Goal: Task Accomplishment & Management: Use online tool/utility

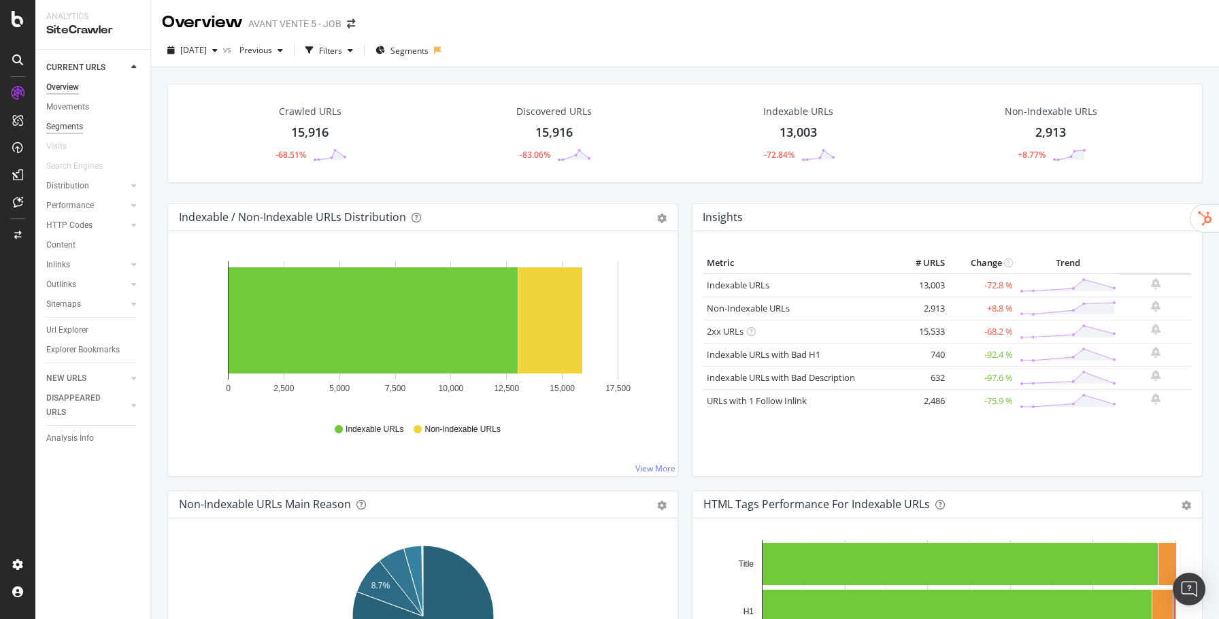
click at [60, 127] on div "Segments" at bounding box center [64, 127] width 37 height 14
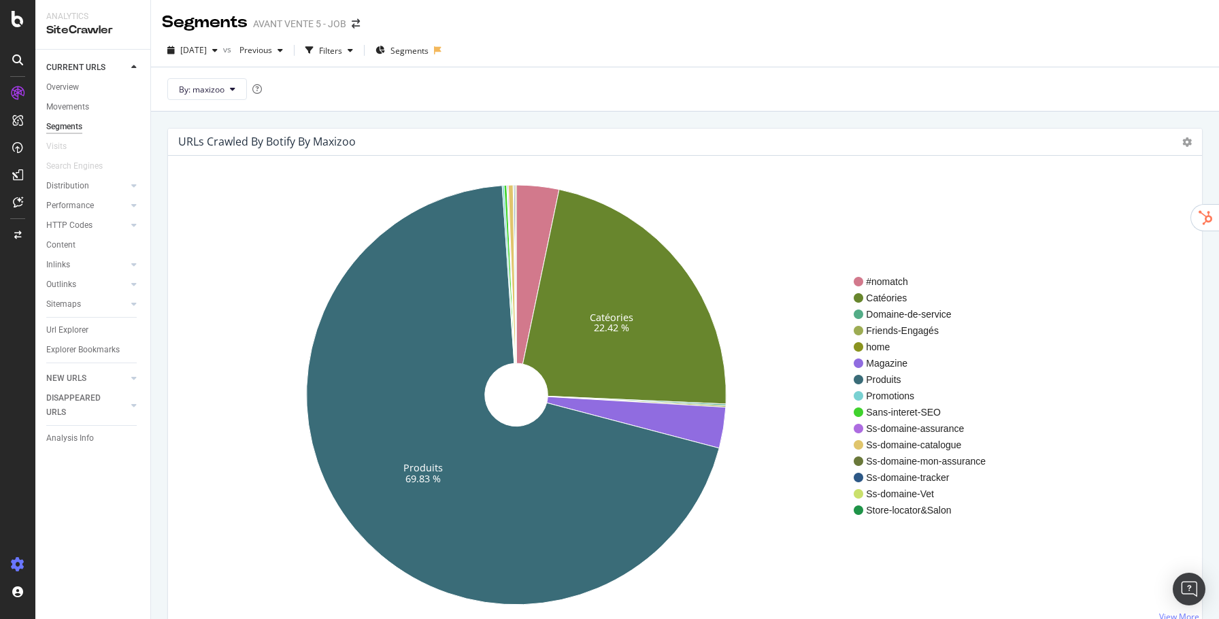
click at [27, 558] on div at bounding box center [17, 565] width 33 height 22
click at [22, 569] on icon at bounding box center [18, 565] width 14 height 14
click at [48, 567] on div "Create and manage your segments" at bounding box center [106, 570] width 129 height 11
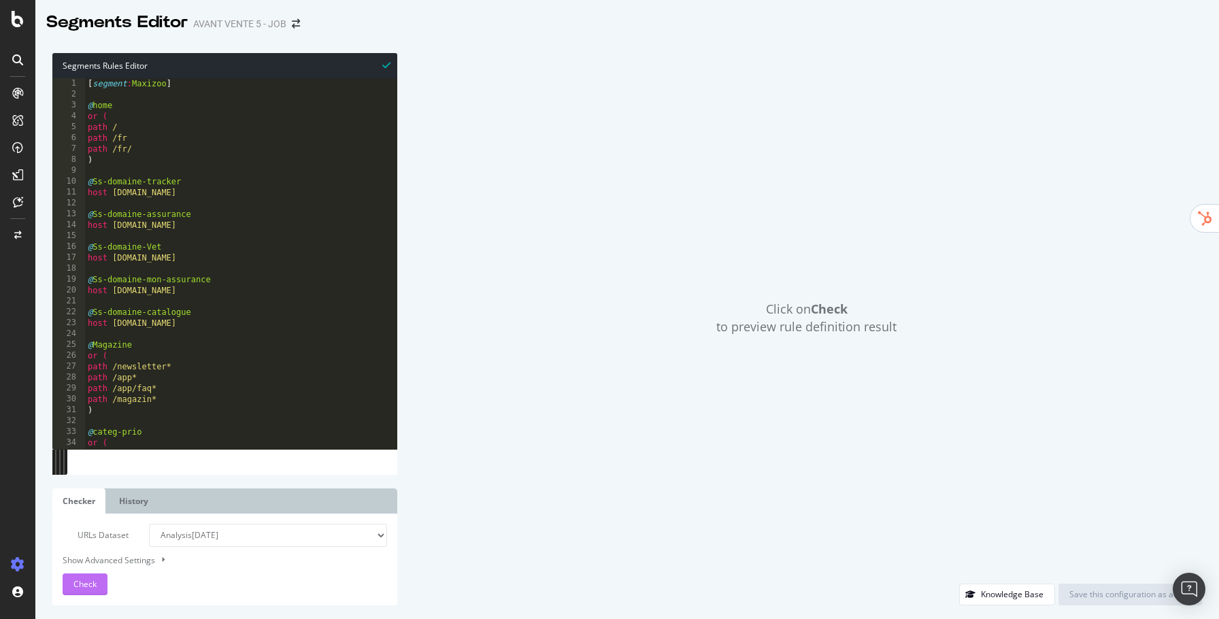
click at [99, 582] on button "Check" at bounding box center [85, 584] width 45 height 22
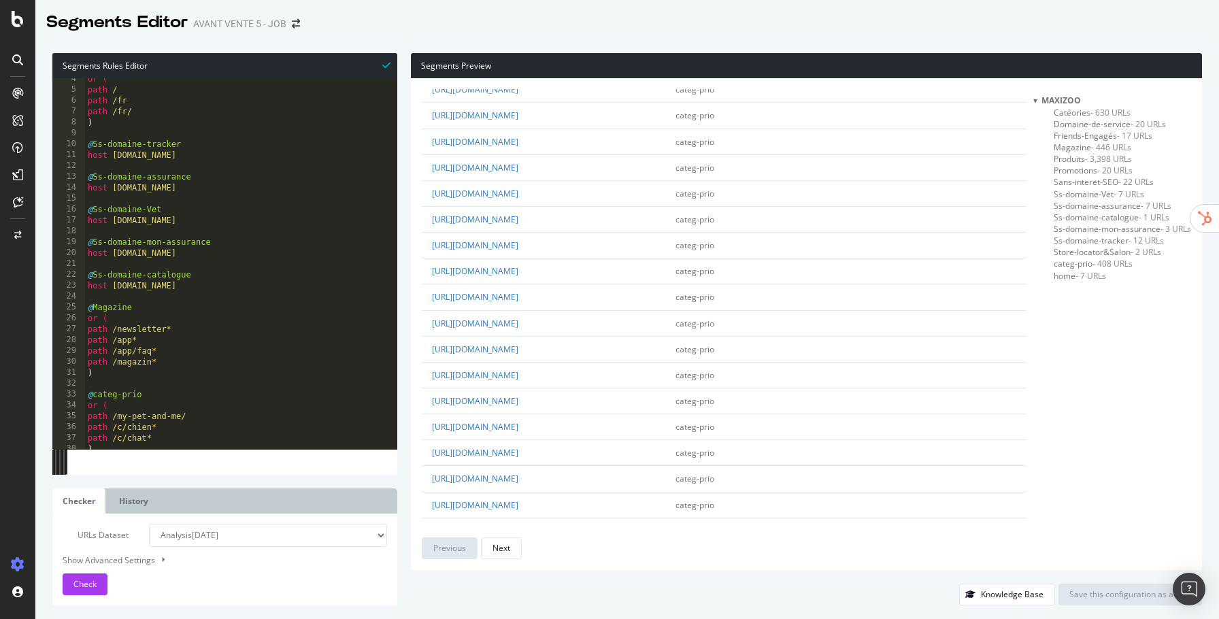
scroll to position [2183, 0]
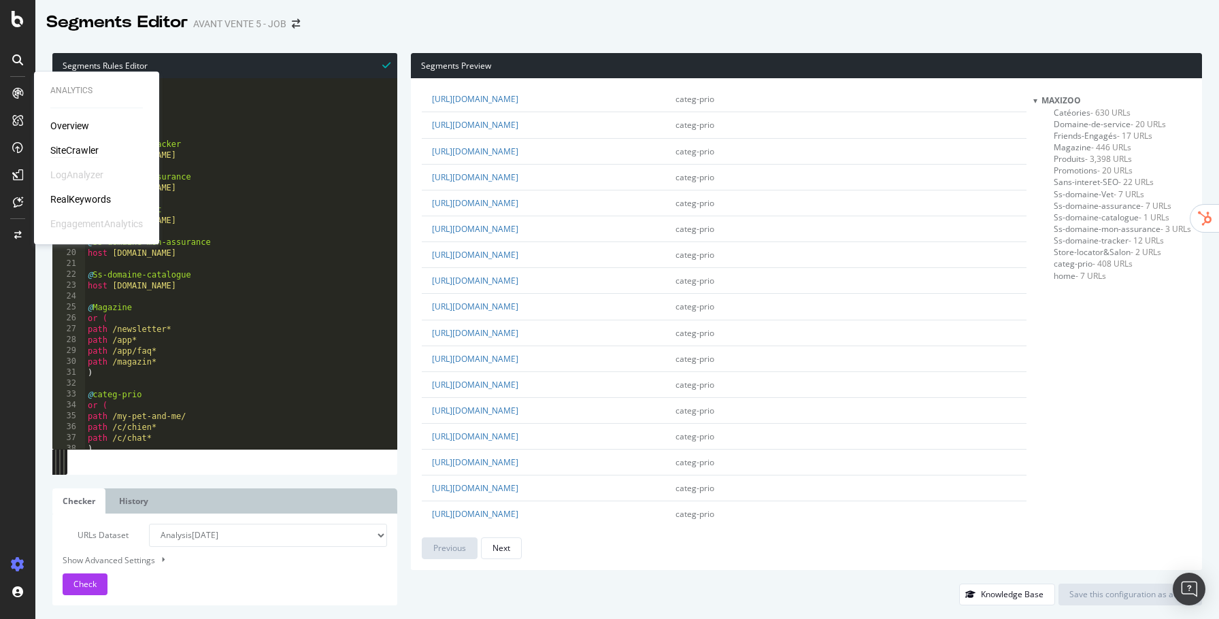
click at [86, 154] on div "SiteCrawler" at bounding box center [74, 151] width 48 height 14
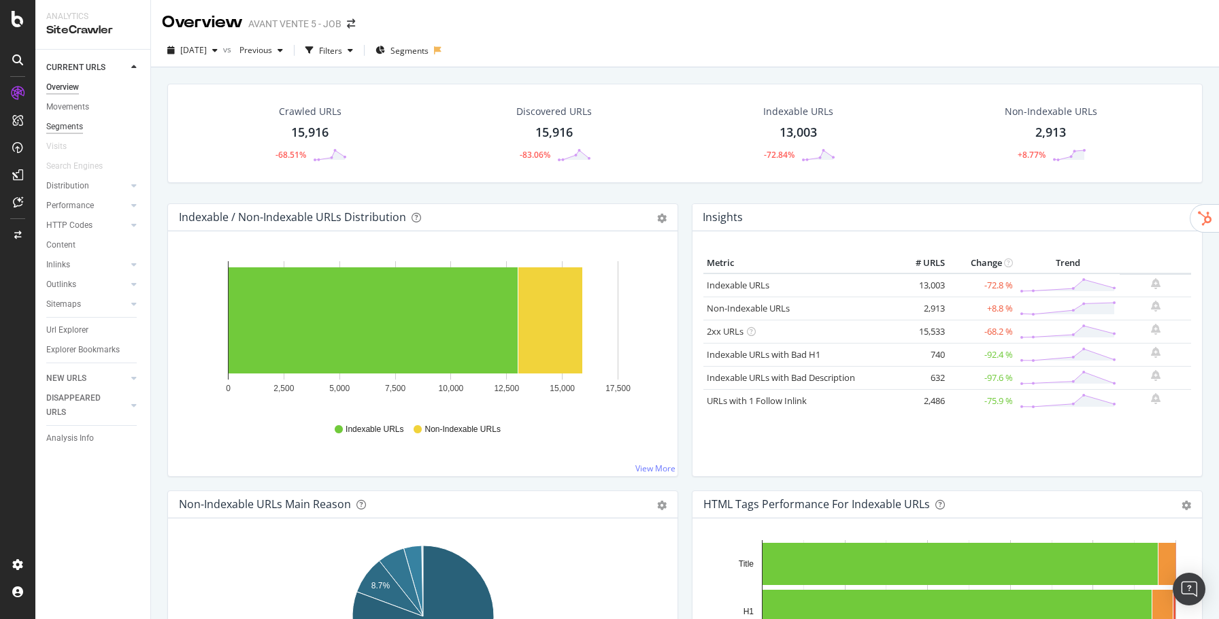
click at [61, 131] on div "Segments" at bounding box center [64, 127] width 37 height 14
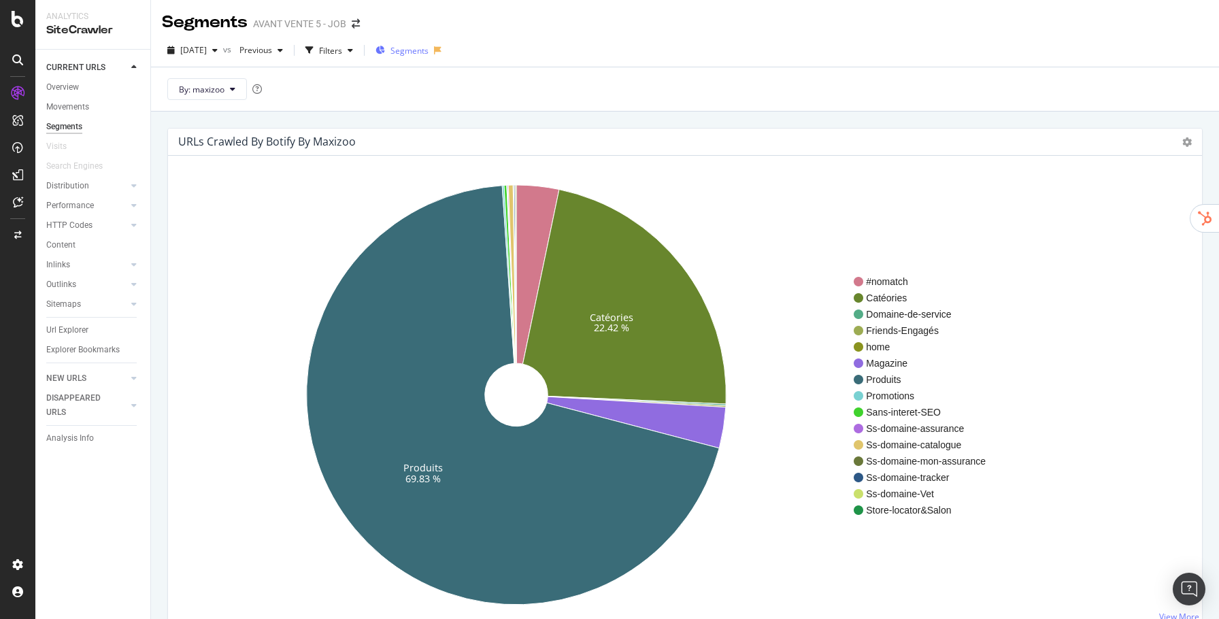
click at [429, 52] on span "Segments" at bounding box center [409, 51] width 38 height 12
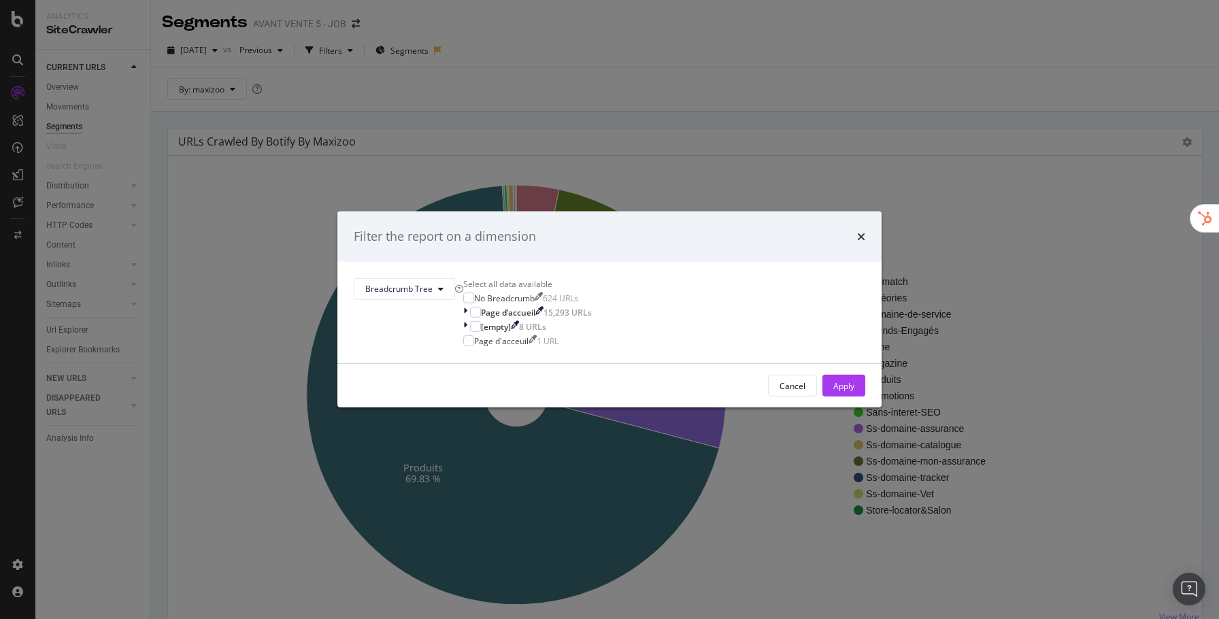
click at [729, 228] on div "Filter the report on a dimension" at bounding box center [609, 237] width 511 height 18
click at [733, 228] on div "Filter the report on a dimension" at bounding box center [609, 237] width 511 height 18
click at [745, 214] on div "Filter the report on a dimension" at bounding box center [609, 237] width 544 height 50
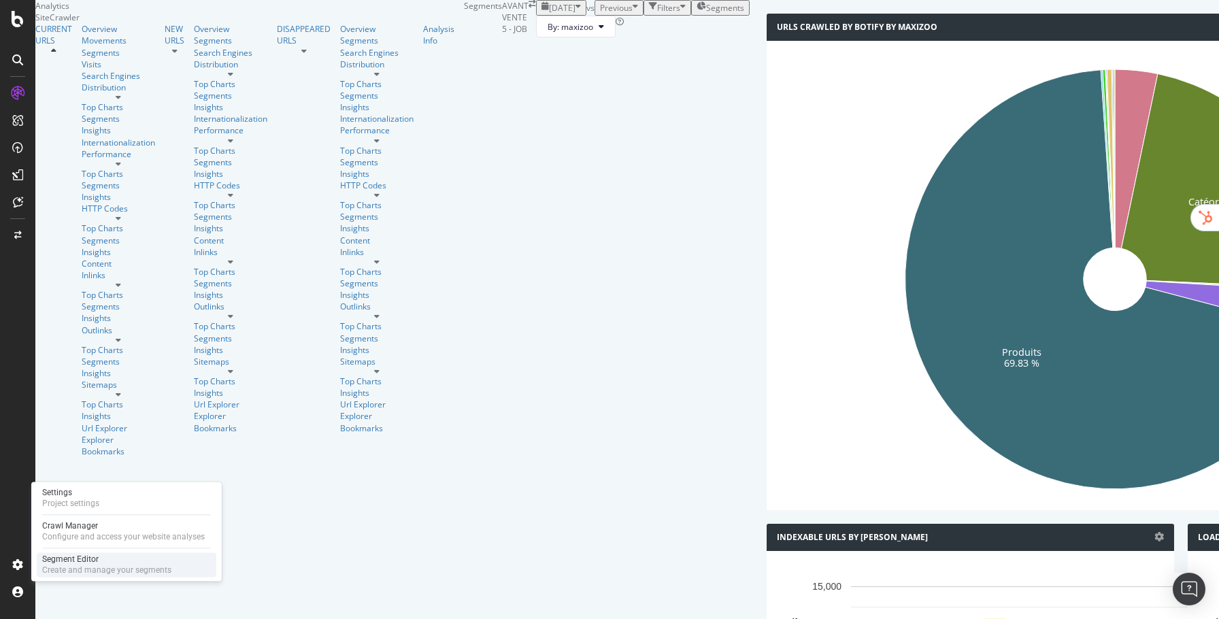
click at [127, 562] on div "Segment Editor" at bounding box center [106, 559] width 129 height 11
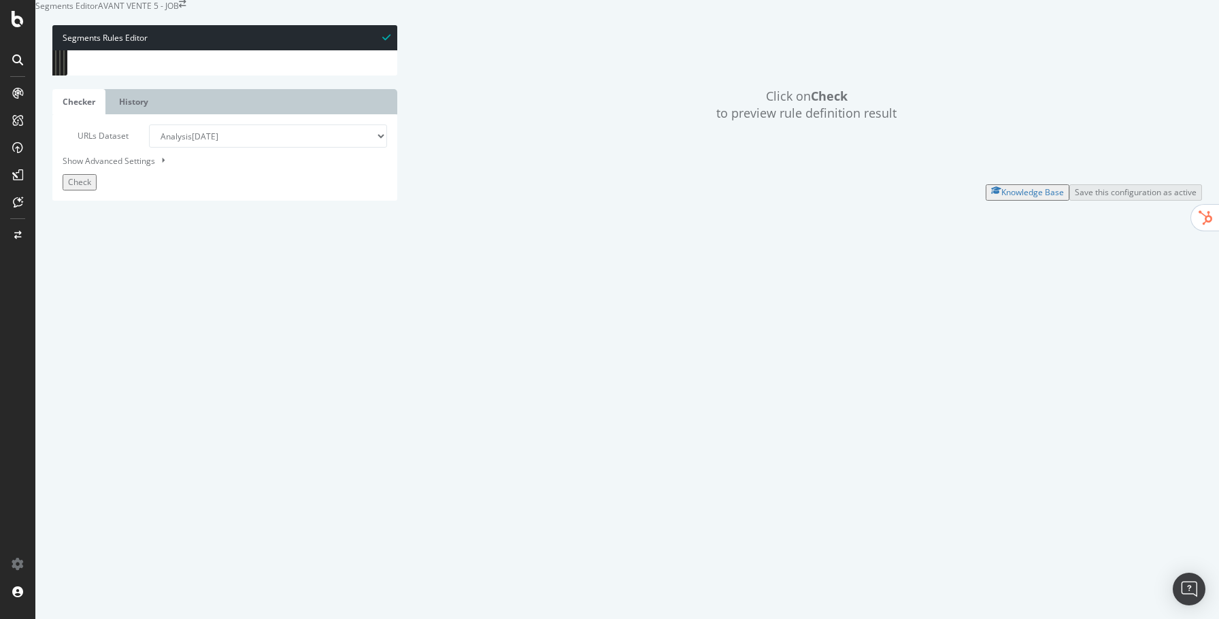
scroll to position [165, 0]
